Goal: Task Accomplishment & Management: Complete application form

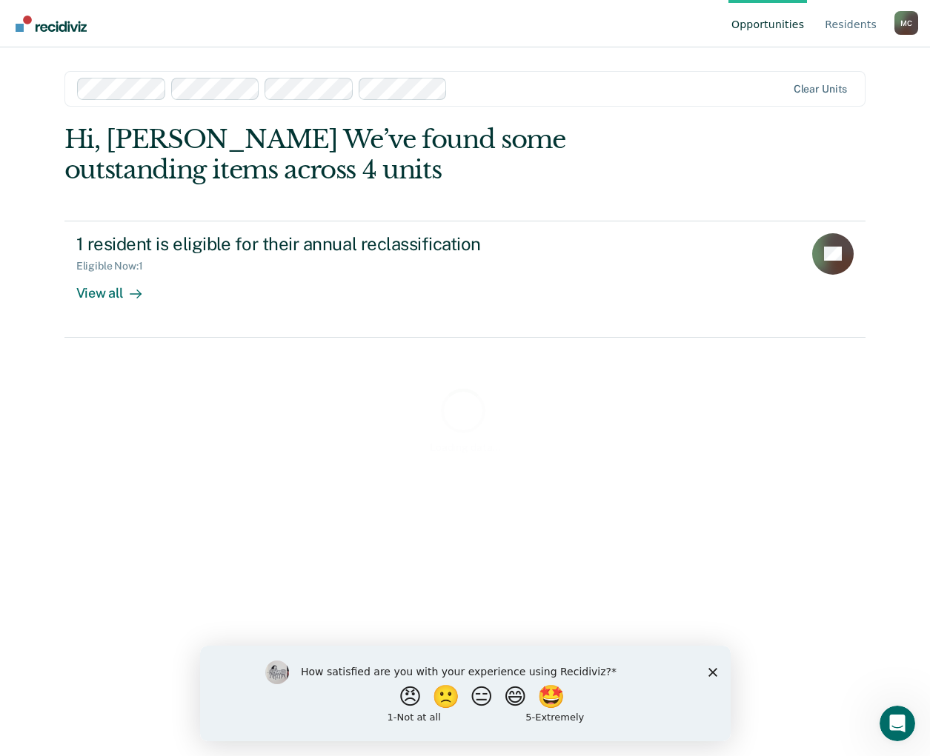
click at [711, 672] on polygon "Close survey" at bounding box center [711, 671] width 9 height 9
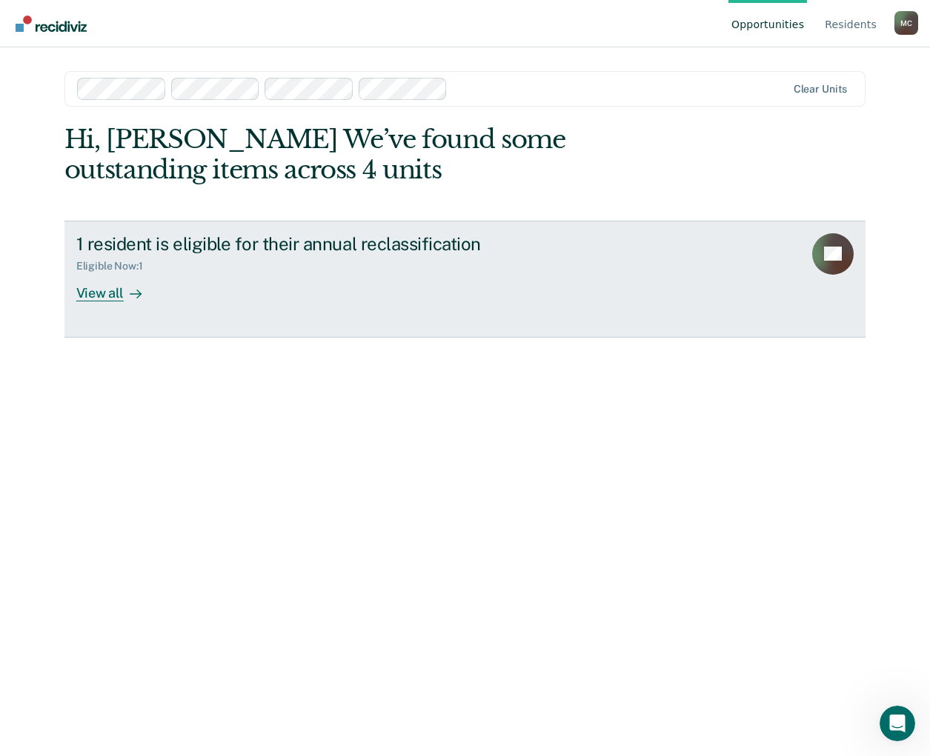
click at [219, 250] on div "1 resident is eligible for their annual reclassification" at bounding box center [336, 243] width 520 height 21
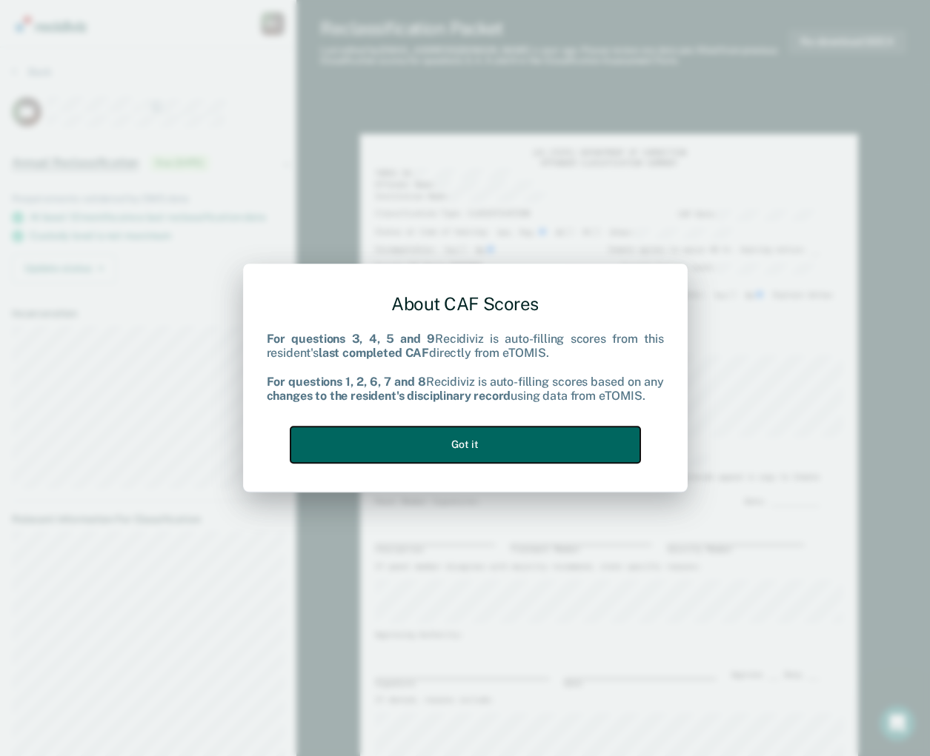
click at [439, 448] on button "Got it" at bounding box center [465, 445] width 350 height 36
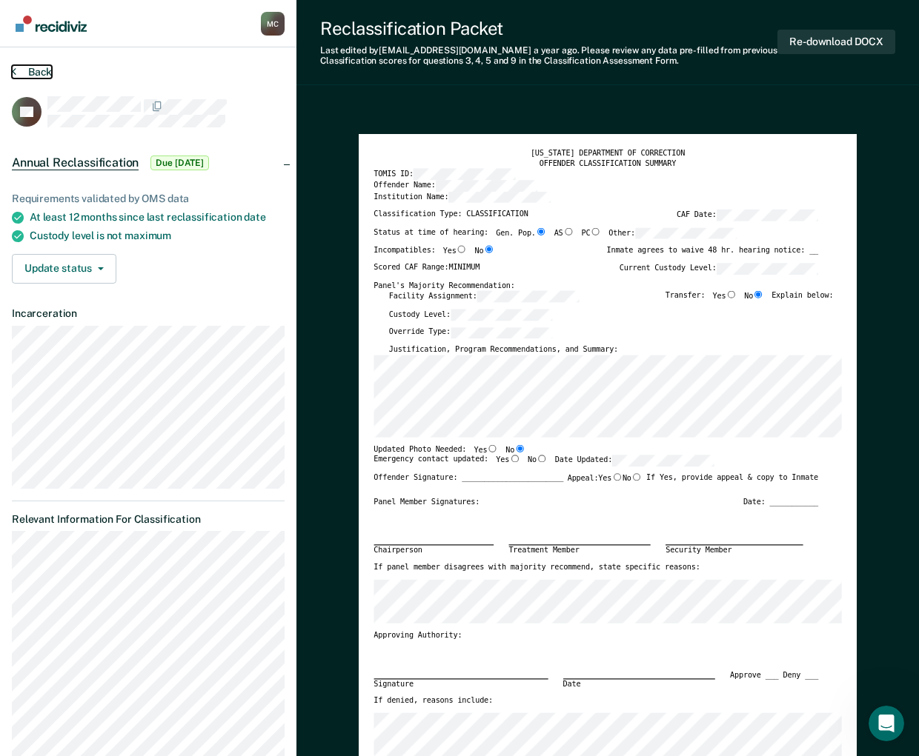
click at [16, 71] on button "Back" at bounding box center [32, 71] width 40 height 13
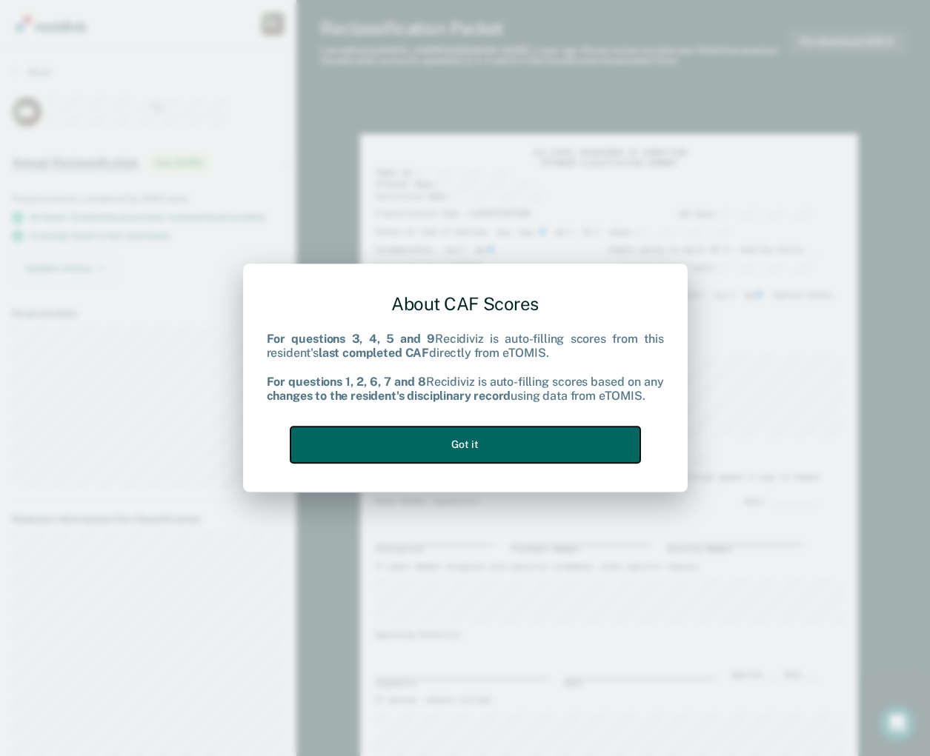
click at [534, 452] on button "Got it" at bounding box center [465, 445] width 350 height 36
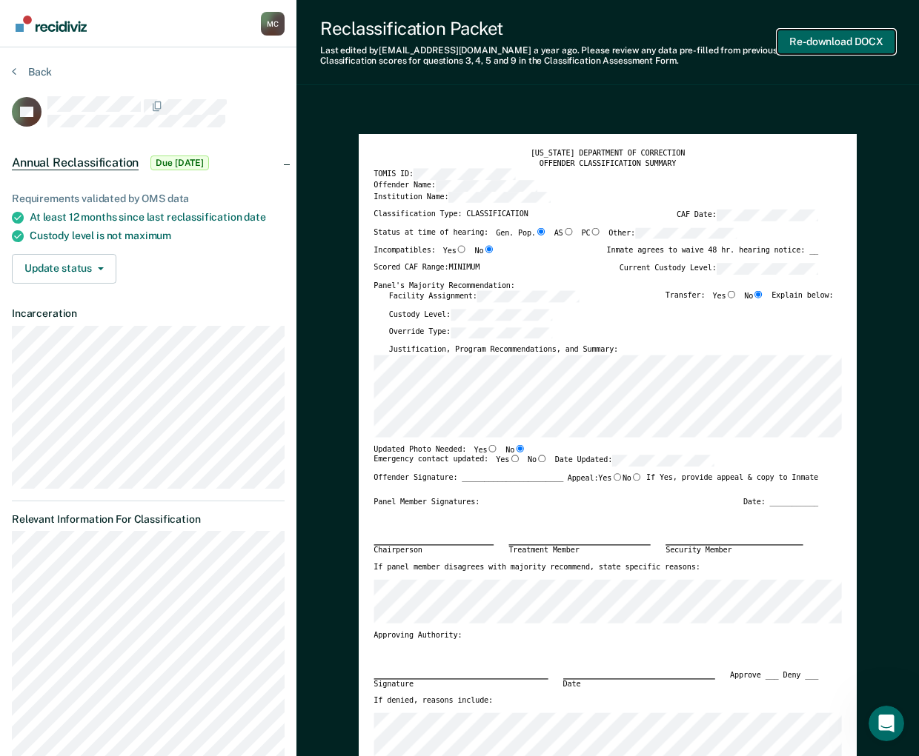
click at [837, 47] on button "Re-download DOCX" at bounding box center [836, 42] width 118 height 24
type textarea "x"
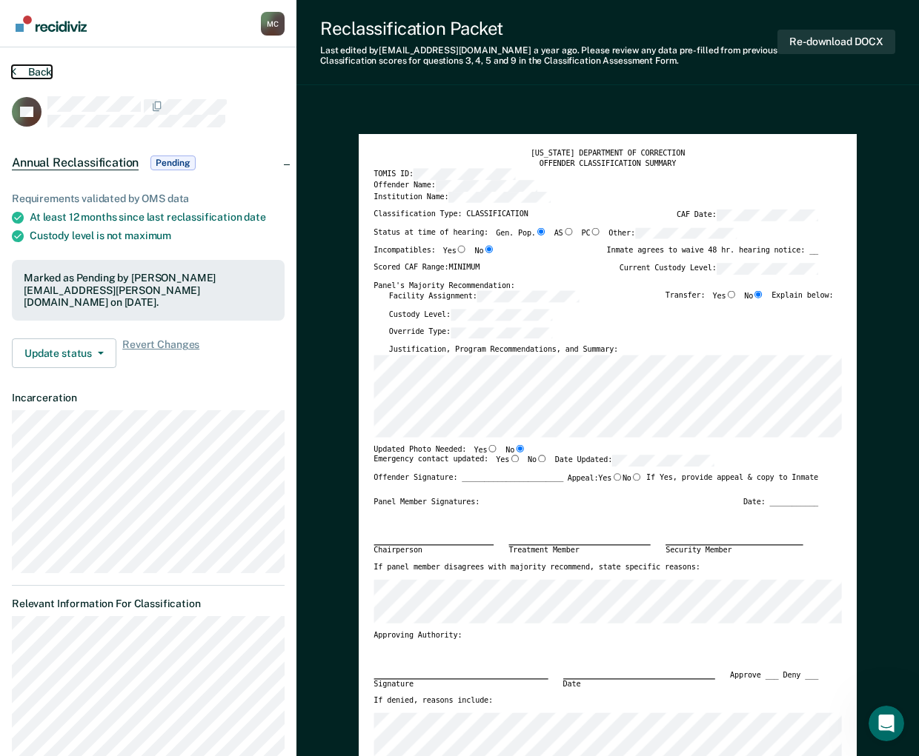
click at [23, 67] on button "Back" at bounding box center [32, 71] width 40 height 13
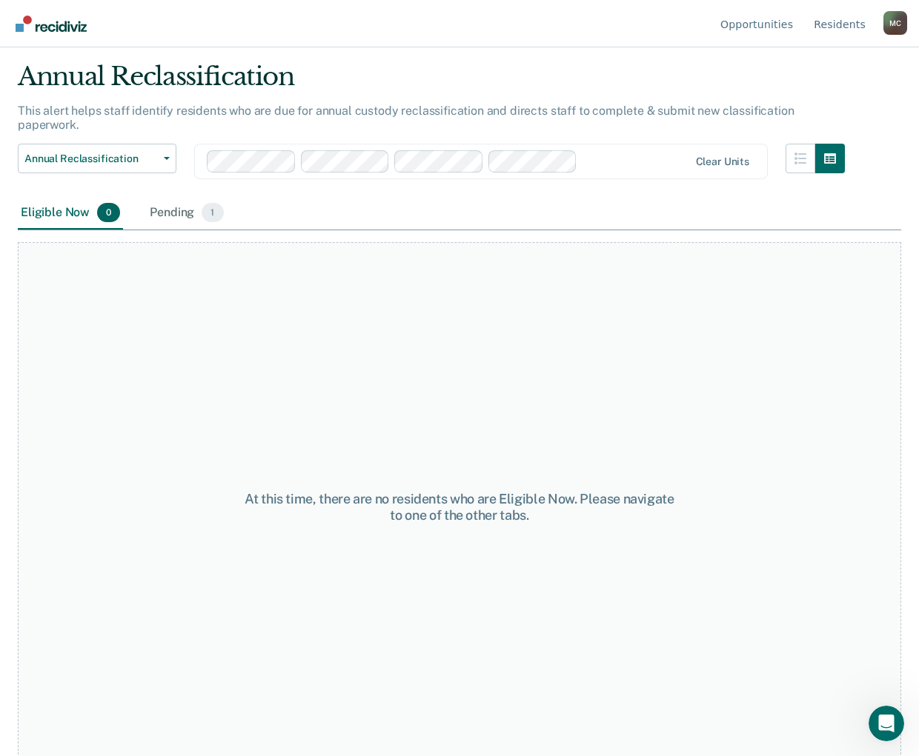
scroll to position [43, 0]
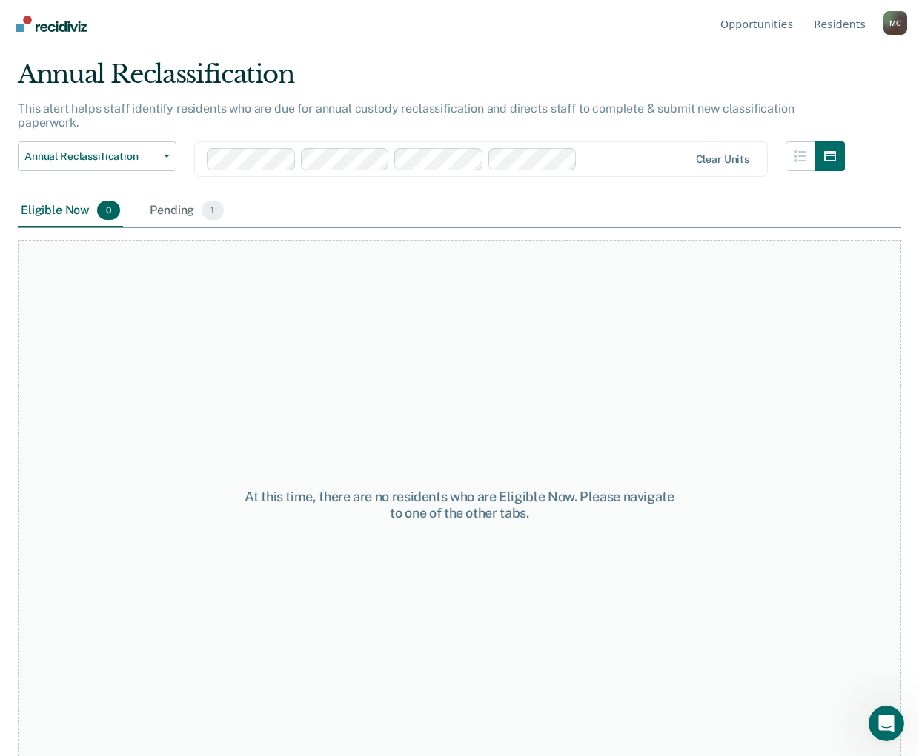
click at [351, 375] on div "At this time, there are no residents who are Eligible Now. Please navigate to o…" at bounding box center [459, 505] width 883 height 531
